Goal: Transaction & Acquisition: Book appointment/travel/reservation

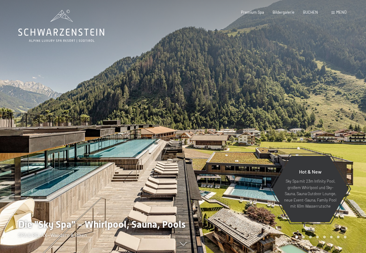
click at [340, 11] on span "Menü" at bounding box center [341, 12] width 10 height 5
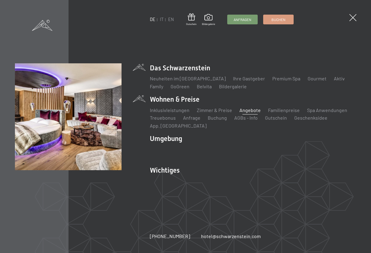
click at [246, 110] on link "Angebote" at bounding box center [249, 110] width 21 height 6
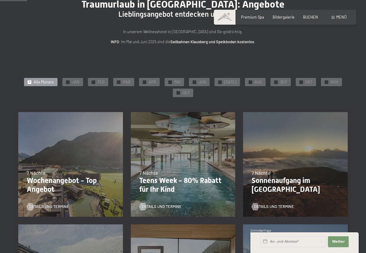
scroll to position [61, 0]
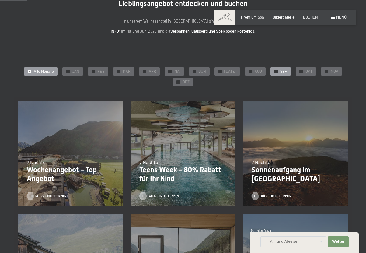
click at [277, 71] on div "✓ SEP" at bounding box center [281, 71] width 20 height 9
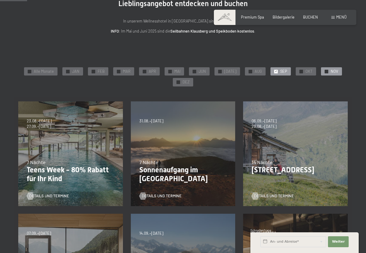
click at [332, 72] on span "NOV" at bounding box center [335, 71] width 8 height 5
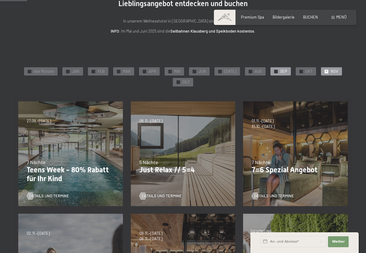
click at [275, 69] on div "✓ SEP" at bounding box center [281, 71] width 20 height 9
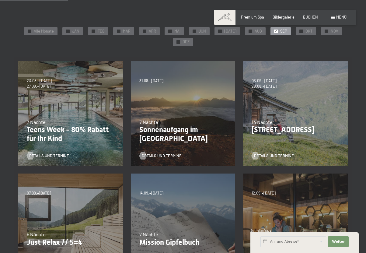
scroll to position [91, 0]
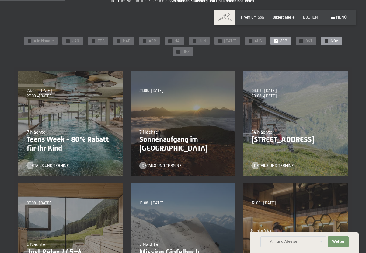
click at [331, 43] on span "NOV" at bounding box center [335, 40] width 8 height 5
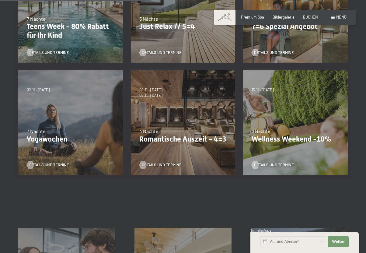
scroll to position [213, 0]
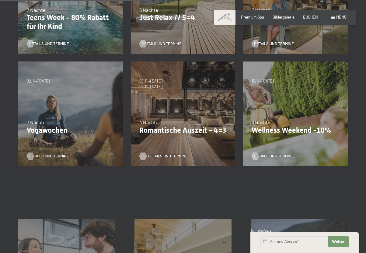
click at [159, 156] on span "Details und Termine" at bounding box center [168, 155] width 40 height 5
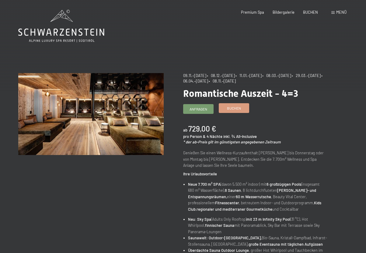
click at [236, 109] on span "Buchen" at bounding box center [234, 108] width 14 height 5
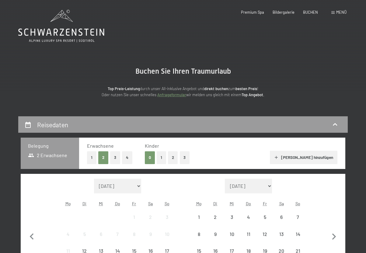
select select "2025-11-01"
select select "2025-12-01"
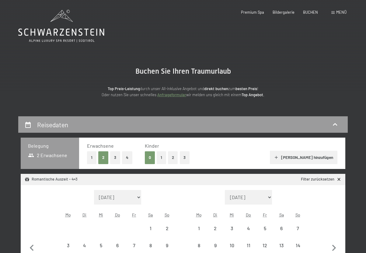
select select "2025-11-01"
select select "2025-12-01"
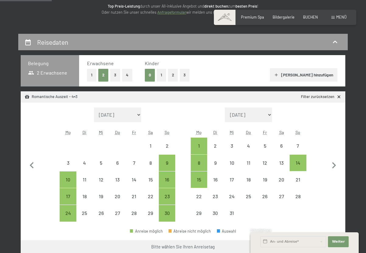
scroll to position [91, 0]
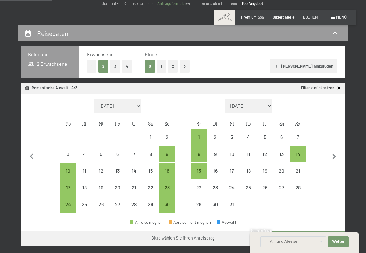
click at [159, 65] on button "1" at bounding box center [161, 66] width 9 height 12
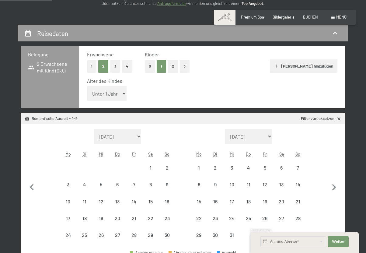
select select "2025-11-01"
select select "2025-12-01"
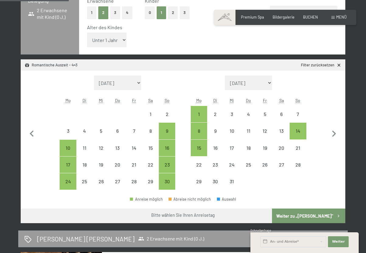
scroll to position [183, 0]
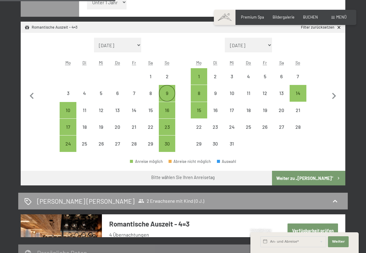
click at [167, 93] on div "9" at bounding box center [166, 98] width 15 height 15
select select "2025-11-01"
select select "2025-12-01"
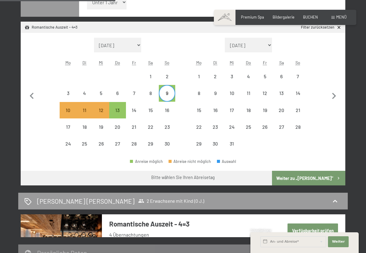
click at [315, 176] on button "Weiter zu „Zimmer“" at bounding box center [308, 178] width 73 height 15
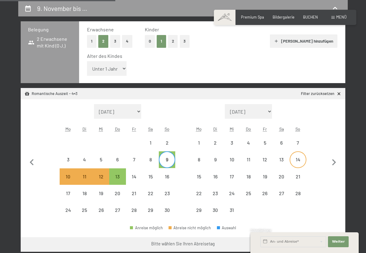
select select "2025-11-01"
select select "2025-12-01"
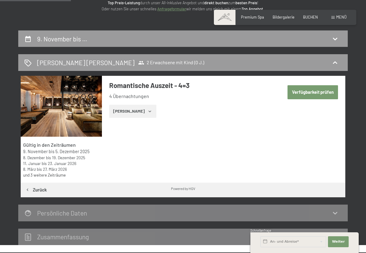
click at [304, 91] on button "Verfügbarkeit prüfen" at bounding box center [313, 92] width 51 height 14
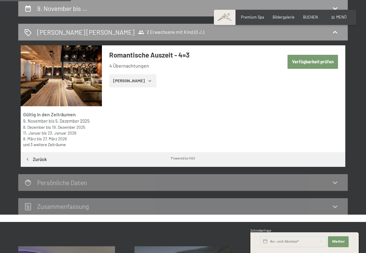
select select "2025-11-01"
select select "2025-12-01"
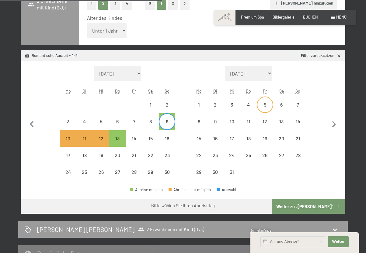
scroll to position [147, 0]
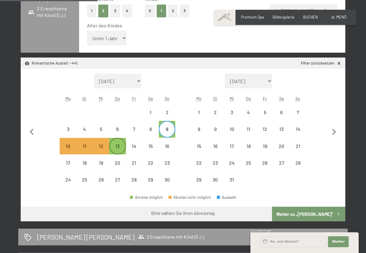
click at [120, 147] on div "13" at bounding box center [117, 151] width 15 height 15
select select "2025-11-01"
select select "2025-12-01"
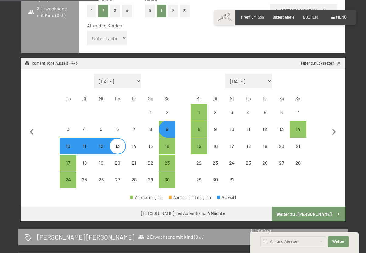
select select "2025-11-01"
select select "2025-12-01"
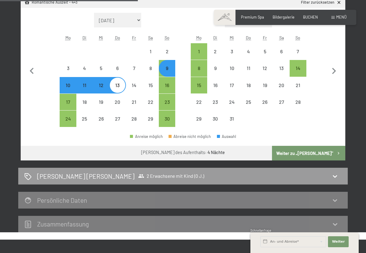
click at [306, 150] on button "Weiter zu „Zimmer“" at bounding box center [308, 153] width 73 height 15
select select "2025-11-01"
select select "2025-12-01"
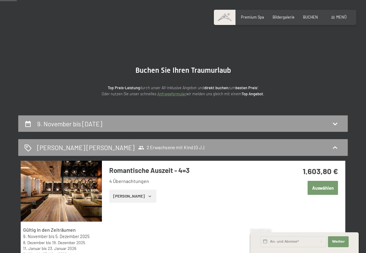
scroll to position [0, 0]
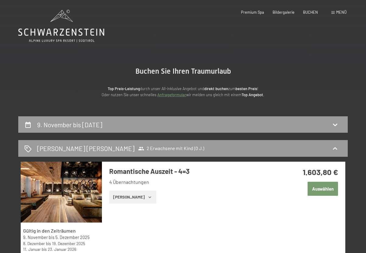
click at [69, 33] on icon at bounding box center [61, 26] width 86 height 33
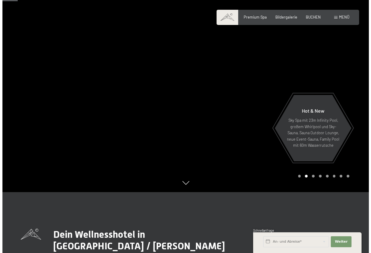
scroll to position [30, 0]
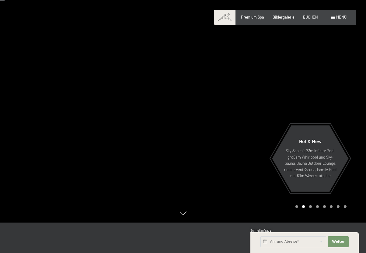
click at [343, 18] on span "Menü" at bounding box center [341, 17] width 10 height 5
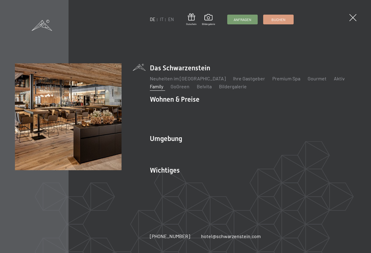
click at [155, 86] on link "Family" at bounding box center [156, 86] width 13 height 6
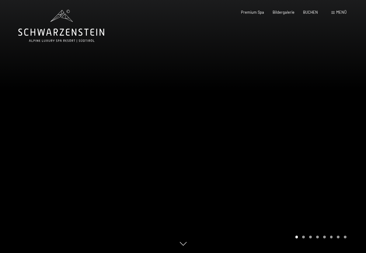
click at [303, 236] on div "Carousel Page 2" at bounding box center [303, 237] width 3 height 3
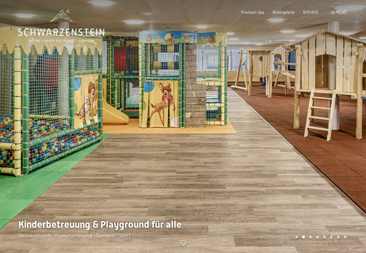
click at [310, 237] on div "Carousel Page 3" at bounding box center [310, 237] width 3 height 3
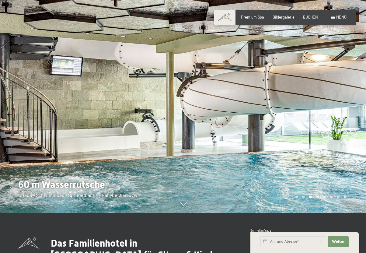
scroll to position [91, 0]
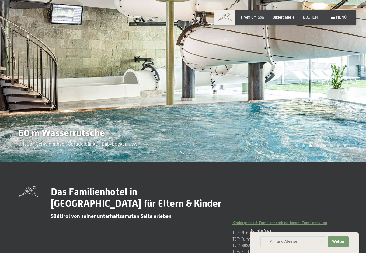
click at [319, 146] on div "Carousel Pagination" at bounding box center [319, 145] width 53 height 3
click at [317, 146] on div "Carousel Page 4" at bounding box center [317, 145] width 3 height 3
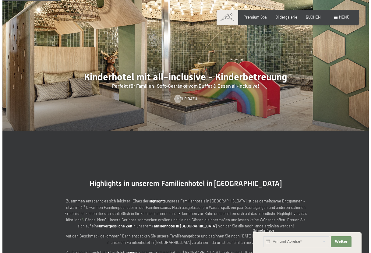
scroll to position [517, 0]
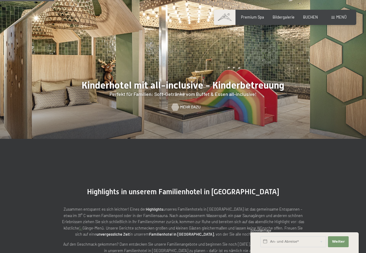
click at [188, 104] on span "Mehr dazu" at bounding box center [190, 106] width 20 height 5
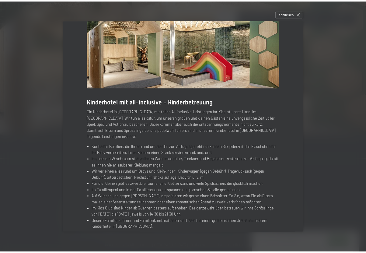
scroll to position [0, 0]
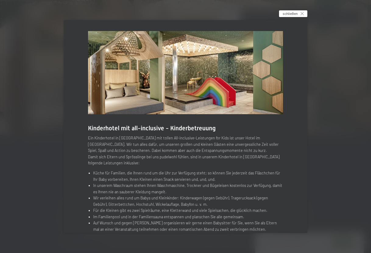
click at [294, 12] on span "schließen" at bounding box center [289, 13] width 15 height 5
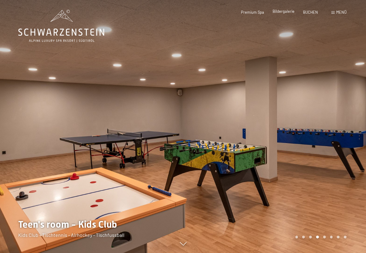
click at [285, 11] on span "Bildergalerie" at bounding box center [284, 11] width 22 height 5
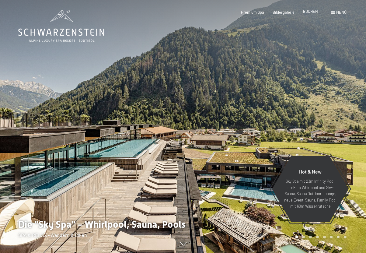
click at [306, 11] on span "BUCHEN" at bounding box center [310, 11] width 15 height 5
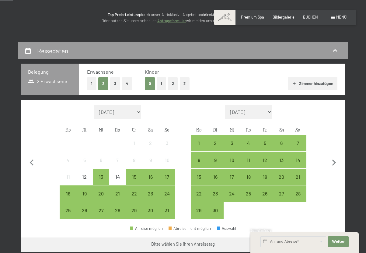
scroll to position [91, 0]
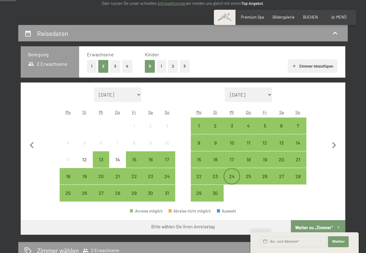
click at [233, 176] on div "24" at bounding box center [231, 181] width 15 height 15
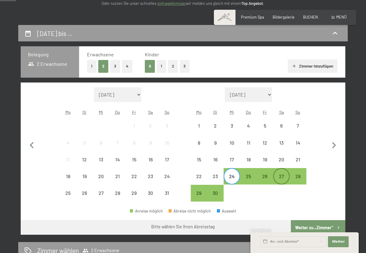
click at [277, 175] on div "27" at bounding box center [281, 181] width 15 height 15
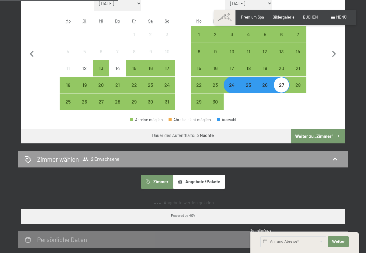
click at [313, 135] on button "Weiter zu „Zimmer“" at bounding box center [318, 136] width 54 height 15
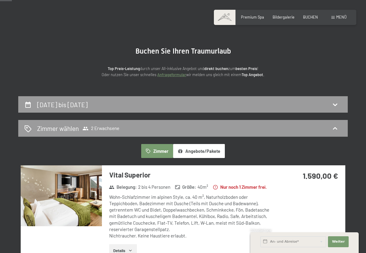
scroll to position [0, 0]
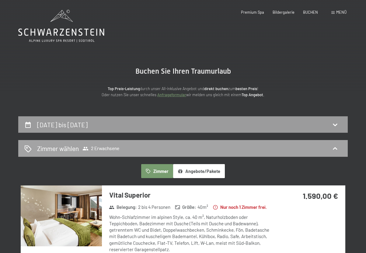
click at [243, 144] on div "Zimmer wählen 2 Erwachsene" at bounding box center [182, 148] width 317 height 9
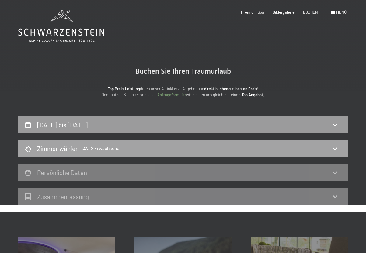
click at [235, 147] on div "Zimmer wählen 2 Erwachsene" at bounding box center [182, 148] width 317 height 9
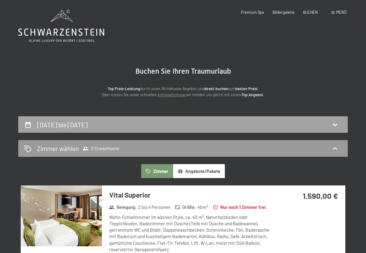
click at [88, 124] on h2 "24. September bis 27. September 2025" at bounding box center [62, 125] width 51 height 8
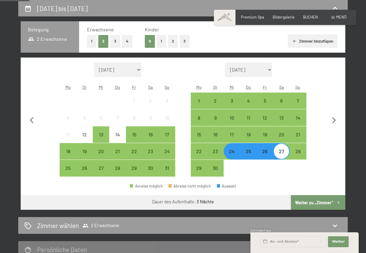
click at [163, 41] on button "1" at bounding box center [161, 41] width 9 height 12
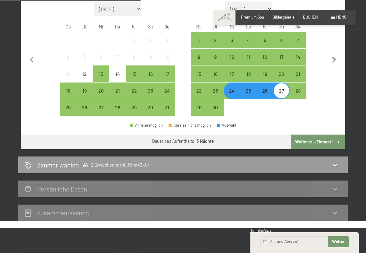
click at [310, 145] on button "Weiter zu „Zimmer“" at bounding box center [318, 142] width 54 height 15
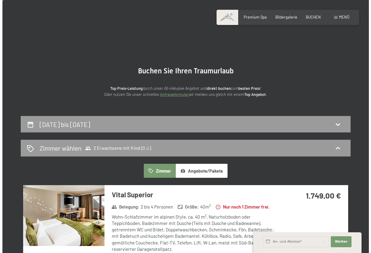
scroll to position [0, 0]
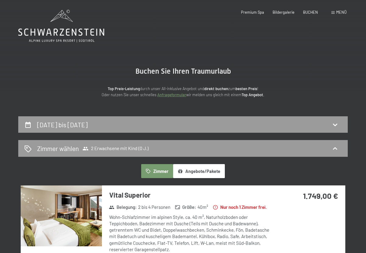
click at [334, 11] on div "Menü" at bounding box center [338, 12] width 15 height 5
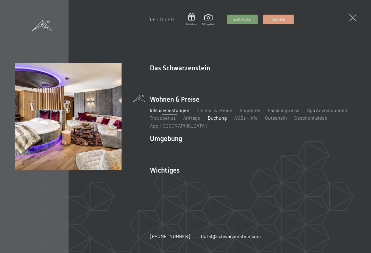
click at [175, 108] on link "Inklusivleistungen" at bounding box center [170, 110] width 40 height 6
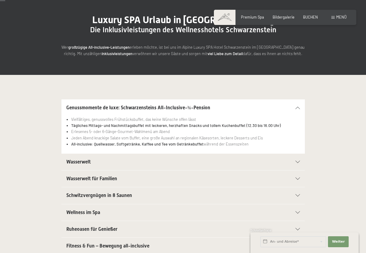
scroll to position [61, 0]
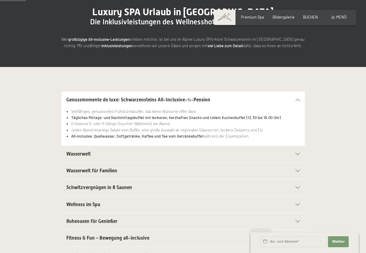
click at [296, 156] on div "Wasserwelt" at bounding box center [183, 154] width 234 height 16
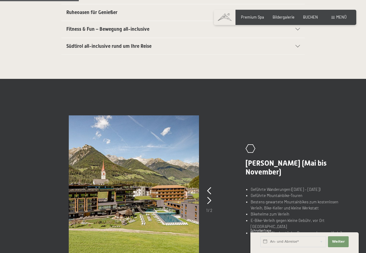
scroll to position [304, 0]
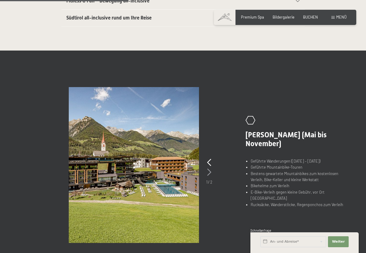
click at [208, 171] on icon at bounding box center [209, 172] width 4 height 7
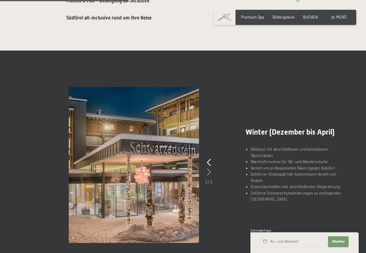
click at [208, 171] on icon at bounding box center [209, 172] width 4 height 7
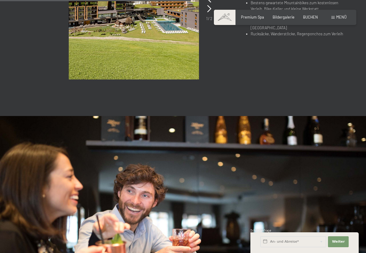
scroll to position [285, 0]
